Goal: Complete application form

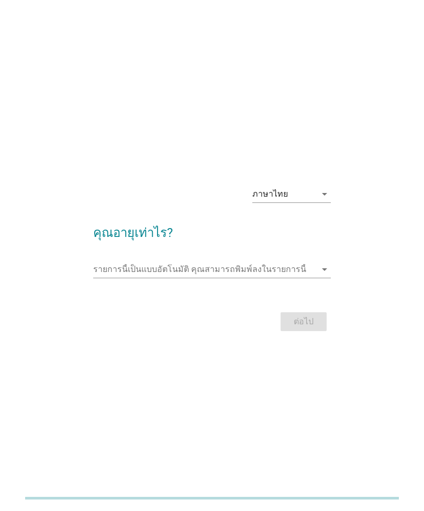
click at [310, 202] on div "ภาษาไทย" at bounding box center [284, 194] width 64 height 17
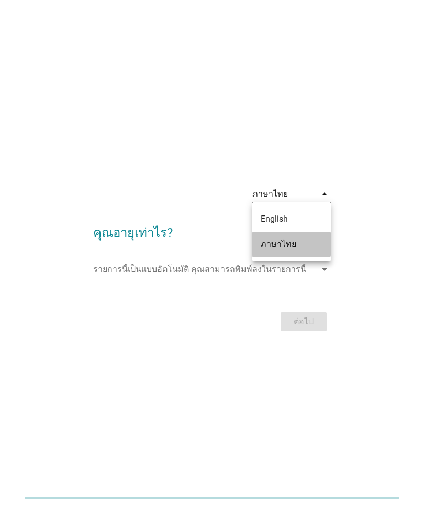
click at [292, 248] on div "ภาษาไทย" at bounding box center [291, 244] width 62 height 13
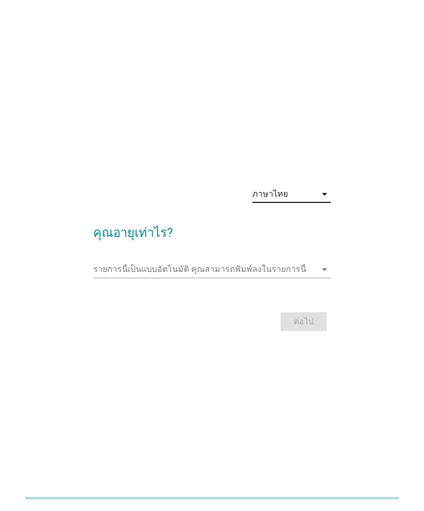
click at [275, 278] on input "รายการนี้เป็นแบบอัตโนมัติ คุณสามารถพิมพ์ลงในรายการนี้" at bounding box center [204, 269] width 223 height 17
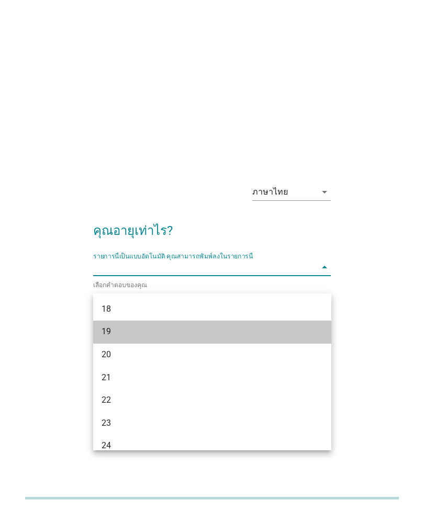
click at [154, 324] on div "19" at bounding box center [212, 332] width 238 height 23
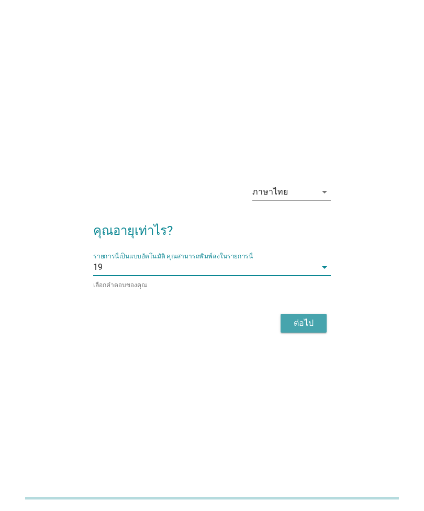
click at [315, 329] on div "ต่อไป" at bounding box center [303, 323] width 29 height 13
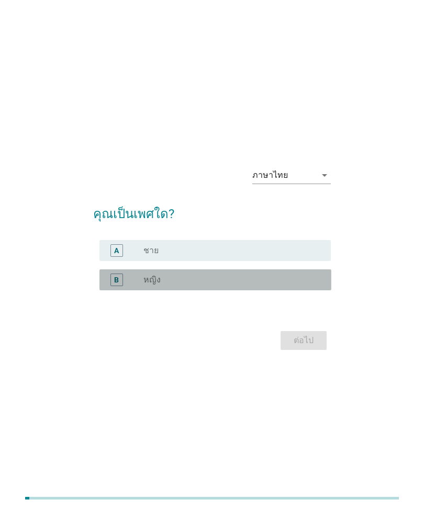
click at [284, 285] on div "radio_button_unchecked หญิง" at bounding box center [228, 280] width 170 height 10
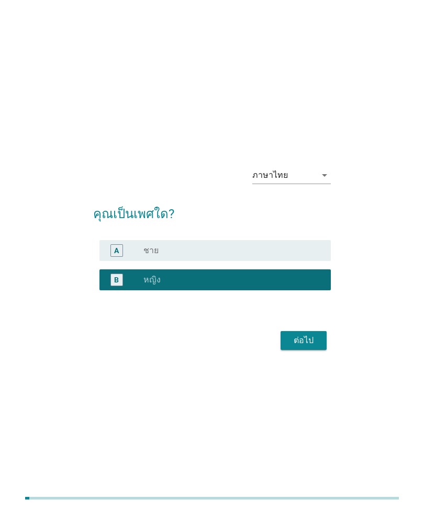
click at [311, 347] on div "ต่อไป" at bounding box center [303, 340] width 29 height 13
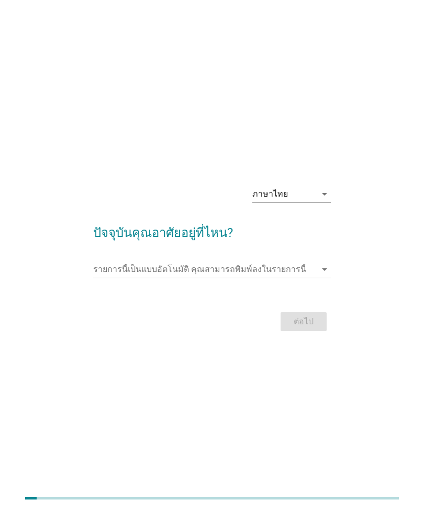
click at [283, 270] on form "ปัจจุบันคุณอาศัยอยู่ที่ไหน? รายการนี้เป็นแบบอัตโนมัติ [PERSON_NAME]พิมพ์ลงในราย…" at bounding box center [212, 273] width 238 height 121
click at [314, 278] on input "รายการนี้เป็นแบบอัตโนมัติ คุณสามารถพิมพ์ลงในรายการนี้" at bounding box center [204, 269] width 223 height 17
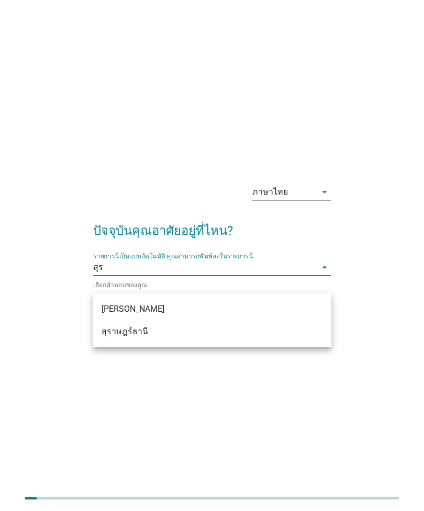
type input "สุรา"
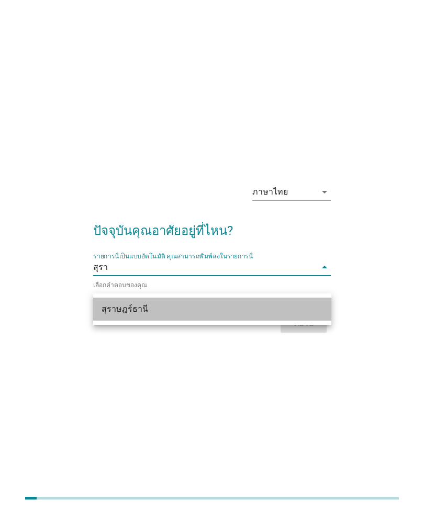
click at [215, 305] on div "สุราษฎร์ธานี" at bounding box center [202, 309] width 203 height 13
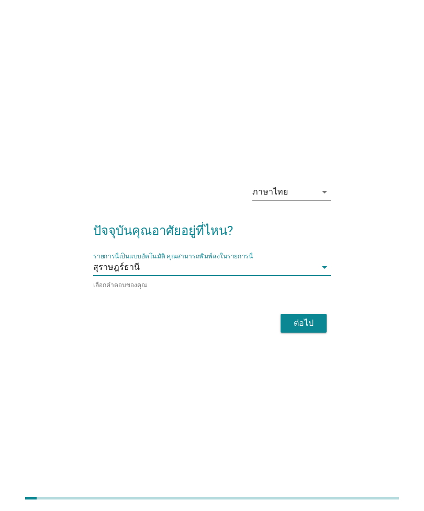
click at [306, 329] on div "ต่อไป" at bounding box center [303, 323] width 29 height 13
